Goal: Task Accomplishment & Management: Manage account settings

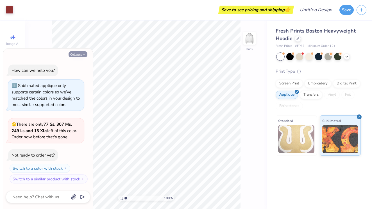
click at [84, 56] on icon "button" at bounding box center [83, 54] width 3 height 3
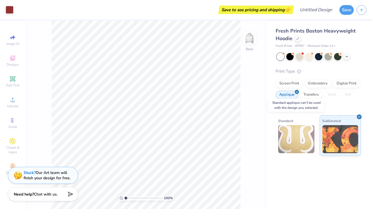
click at [297, 146] on img at bounding box center [296, 139] width 36 height 28
click at [313, 83] on div "Embroidery" at bounding box center [317, 83] width 27 height 8
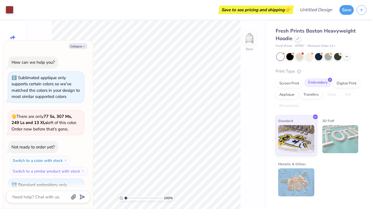
scroll to position [24, 0]
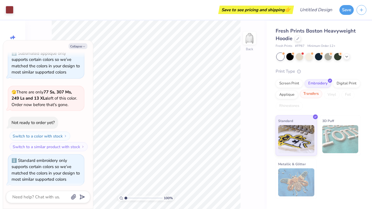
click at [308, 94] on div "Transfers" at bounding box center [311, 94] width 22 height 8
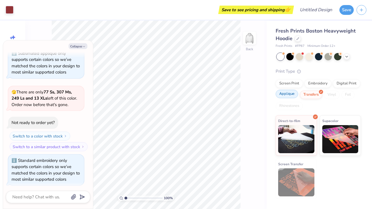
click at [287, 95] on div "Applique" at bounding box center [286, 94] width 22 height 8
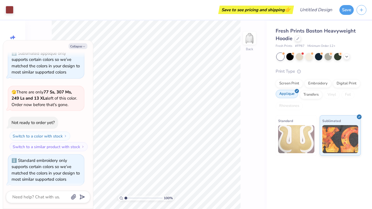
scroll to position [58, 0]
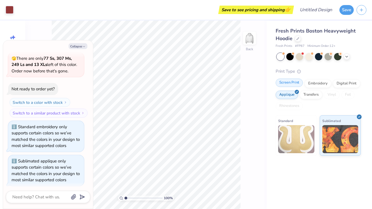
click at [287, 81] on div "Screen Print" at bounding box center [288, 83] width 27 height 8
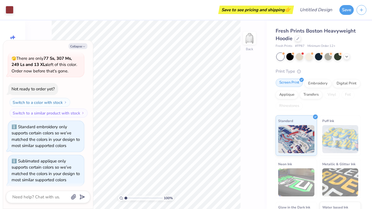
scroll to position [92, 0]
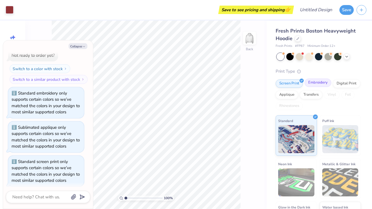
click at [316, 82] on div "Embroidery" at bounding box center [317, 83] width 27 height 8
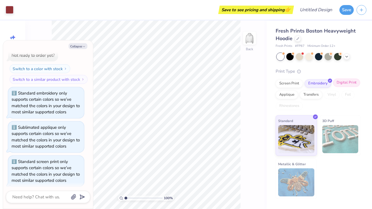
click at [350, 82] on div "Digital Print" at bounding box center [346, 83] width 27 height 8
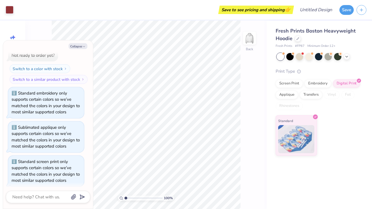
type textarea "x"
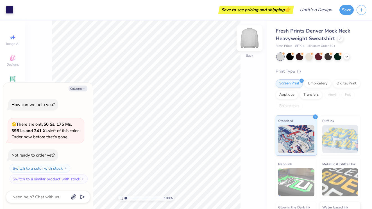
click at [251, 36] on img at bounding box center [249, 38] width 22 height 22
click at [251, 36] on img at bounding box center [249, 38] width 11 height 11
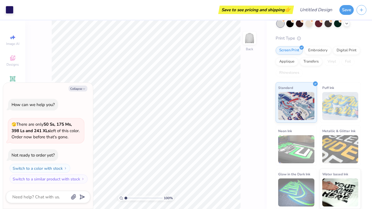
scroll to position [33, 0]
click at [81, 87] on button "Collapse" at bounding box center [78, 89] width 19 height 6
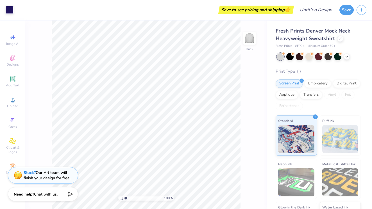
scroll to position [0, 0]
click at [343, 10] on button "Save" at bounding box center [346, 9] width 14 height 10
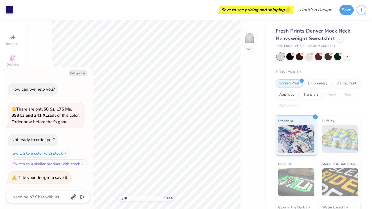
click at [24, 119] on span "🫣 There are only 50 Ss, 175 Ms, 398 Ls and 241 XLs left of this color. Order no…" at bounding box center [46, 115] width 68 height 18
click at [75, 73] on button "Collapse" at bounding box center [78, 73] width 19 height 6
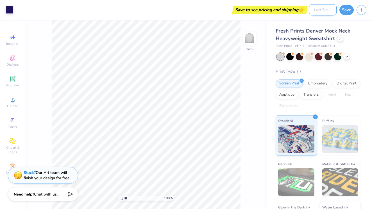
click at [316, 8] on input "Design Title" at bounding box center [323, 9] width 28 height 11
click at [347, 12] on button "Save" at bounding box center [346, 9] width 14 height 10
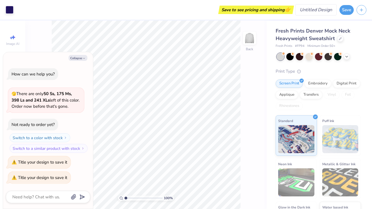
type textarea "x"
click at [325, 11] on input "Design Title" at bounding box center [323, 9] width 28 height 11
type input "e"
type textarea "x"
type input "el"
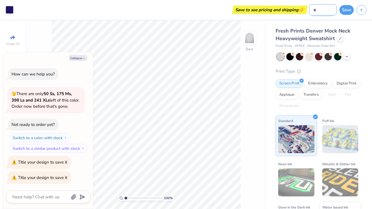
type textarea "x"
type input "els"
type textarea "x"
type input "elsi"
type textarea "x"
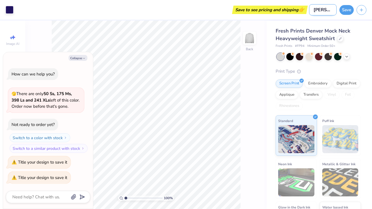
type input "elsie"
type textarea "x"
type input "elsie"
click at [347, 12] on button "Save" at bounding box center [346, 9] width 14 height 10
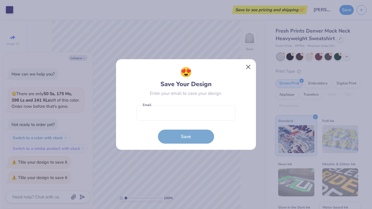
click at [246, 68] on button "Close" at bounding box center [248, 67] width 11 height 11
